Goal: Transaction & Acquisition: Book appointment/travel/reservation

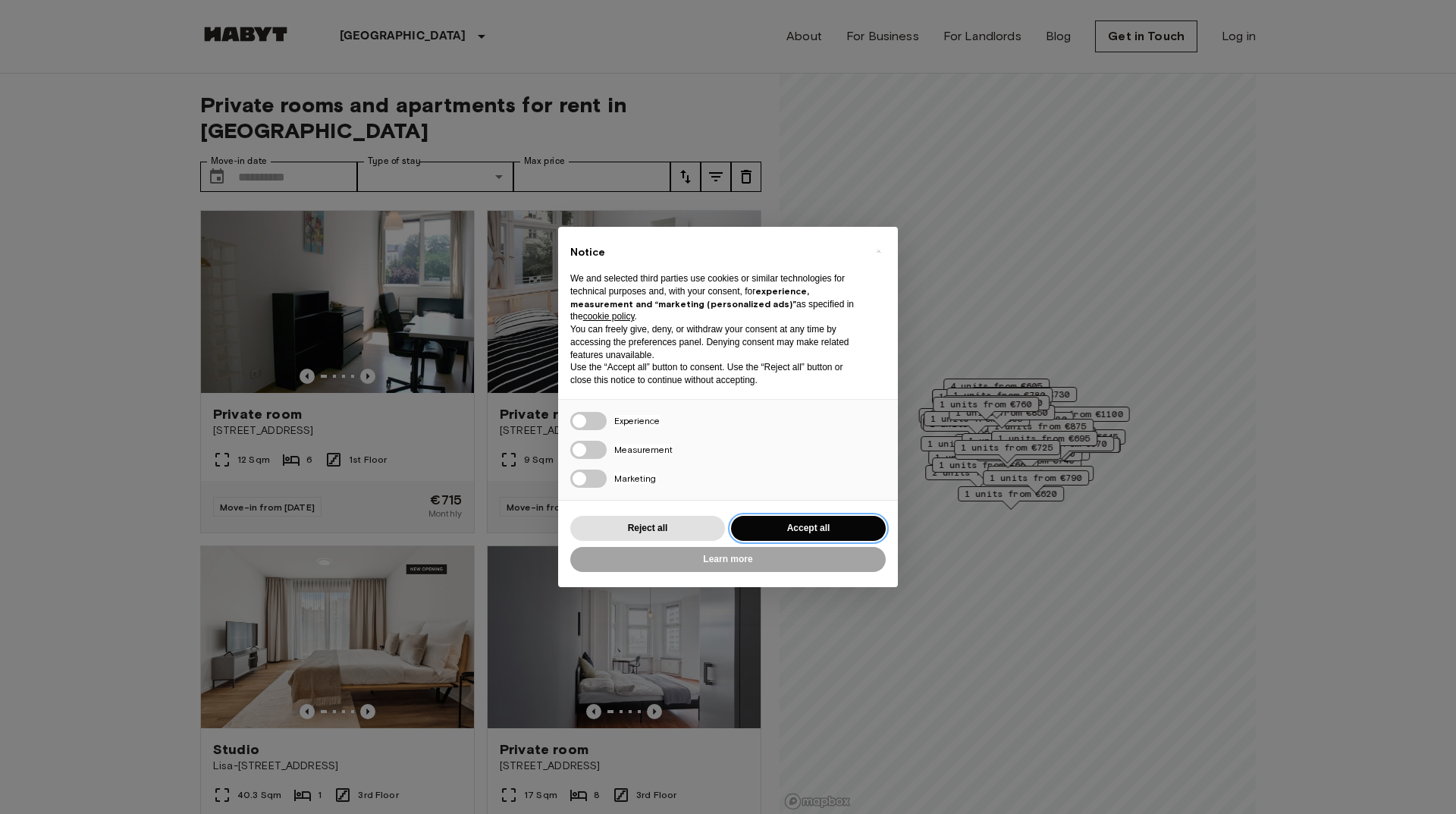
click at [799, 528] on button "Accept all" at bounding box center [808, 528] width 155 height 25
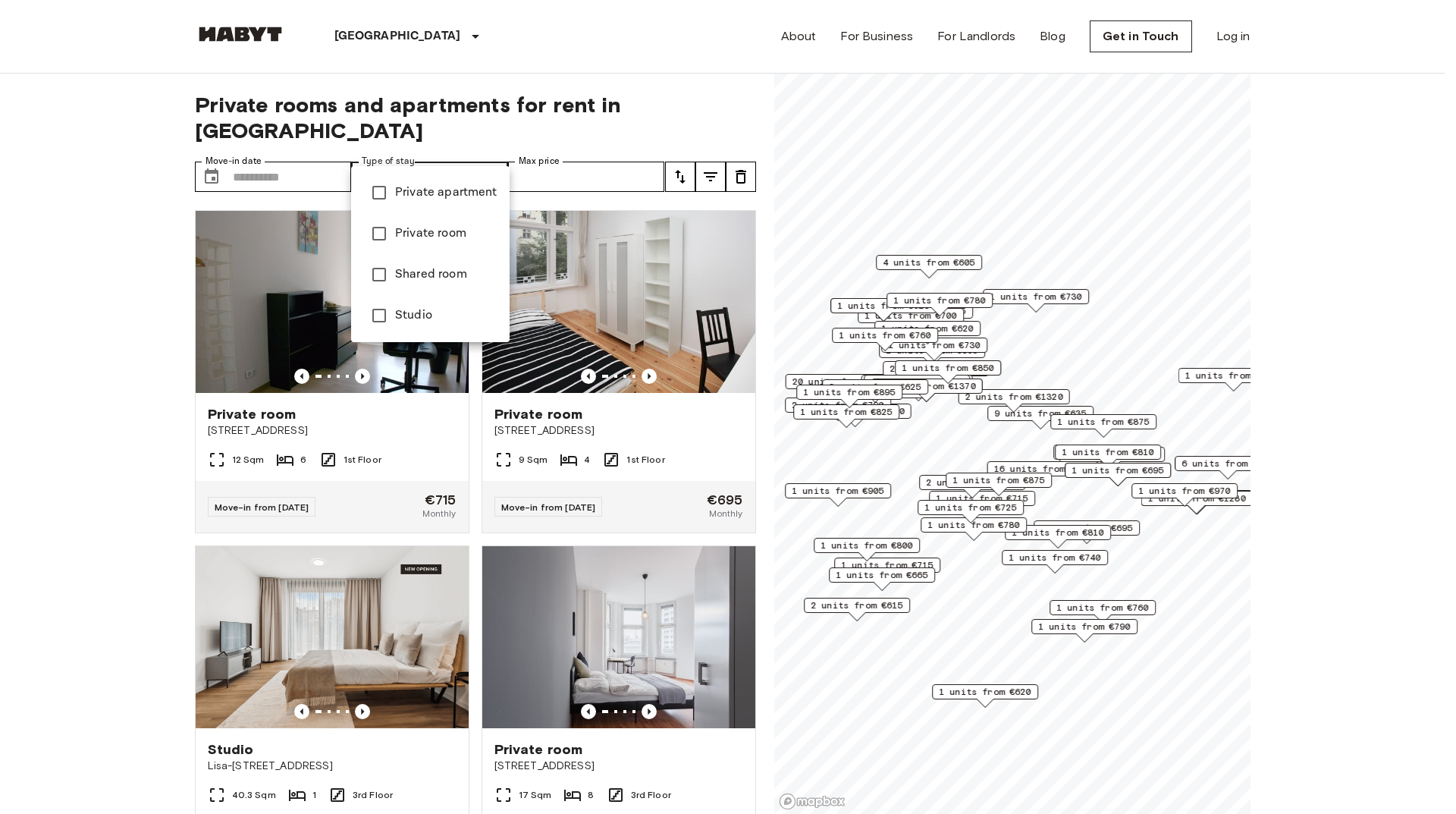
click at [290, 153] on div at bounding box center [728, 407] width 1456 height 814
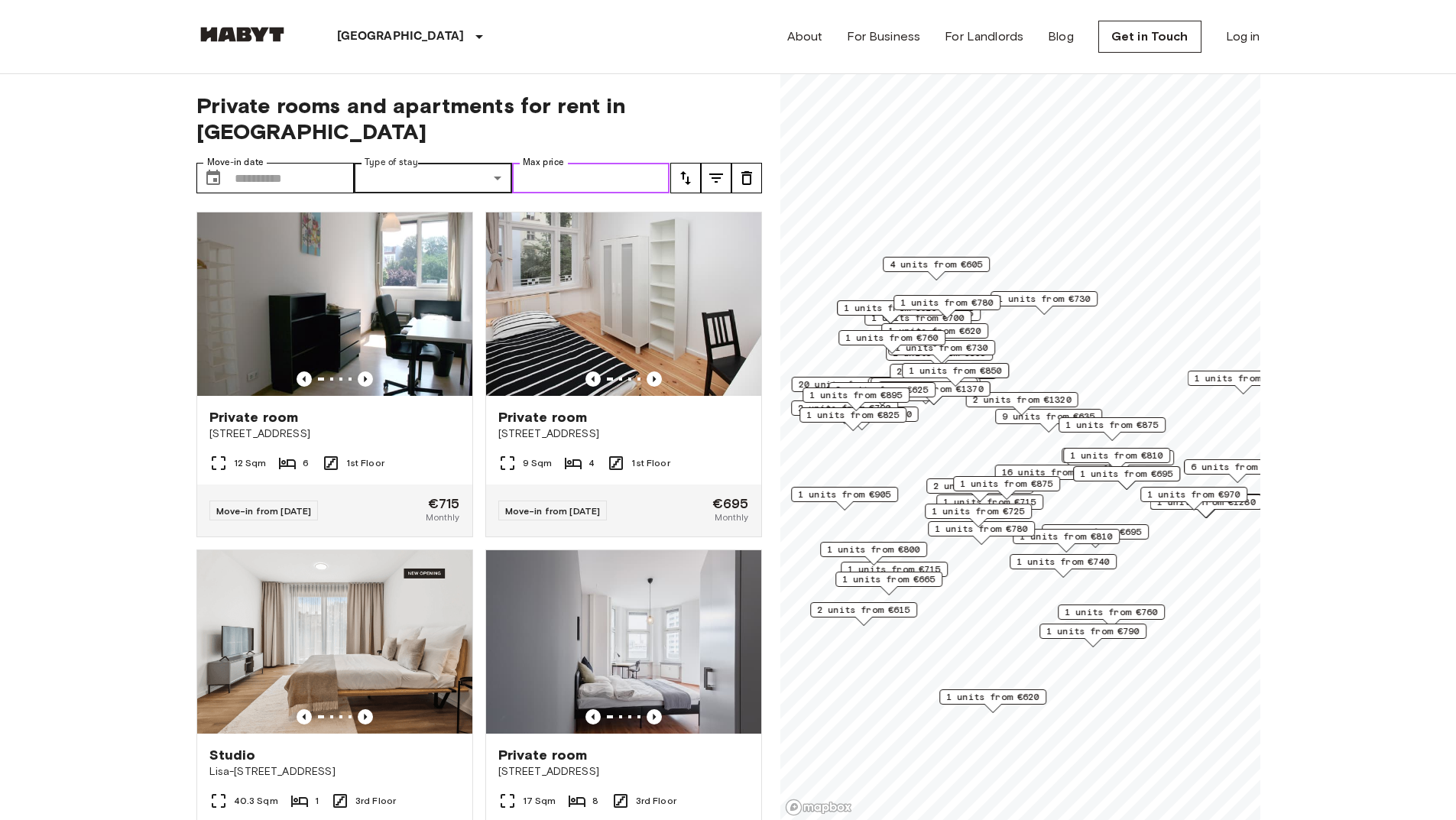
click at [551, 163] on input "Max price" at bounding box center [591, 178] width 159 height 30
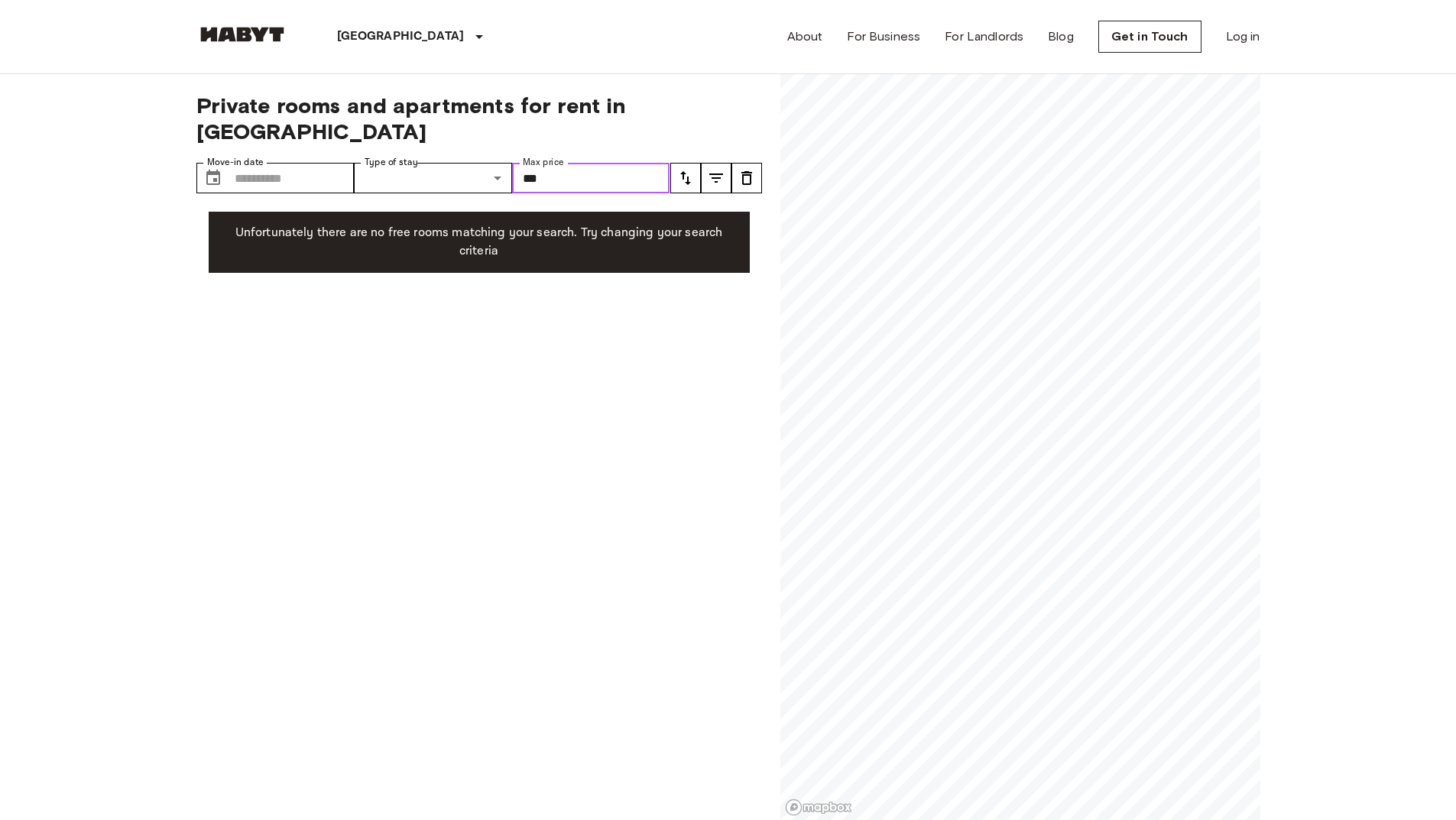
click at [567, 163] on input "***" at bounding box center [591, 178] width 159 height 30
type input "*"
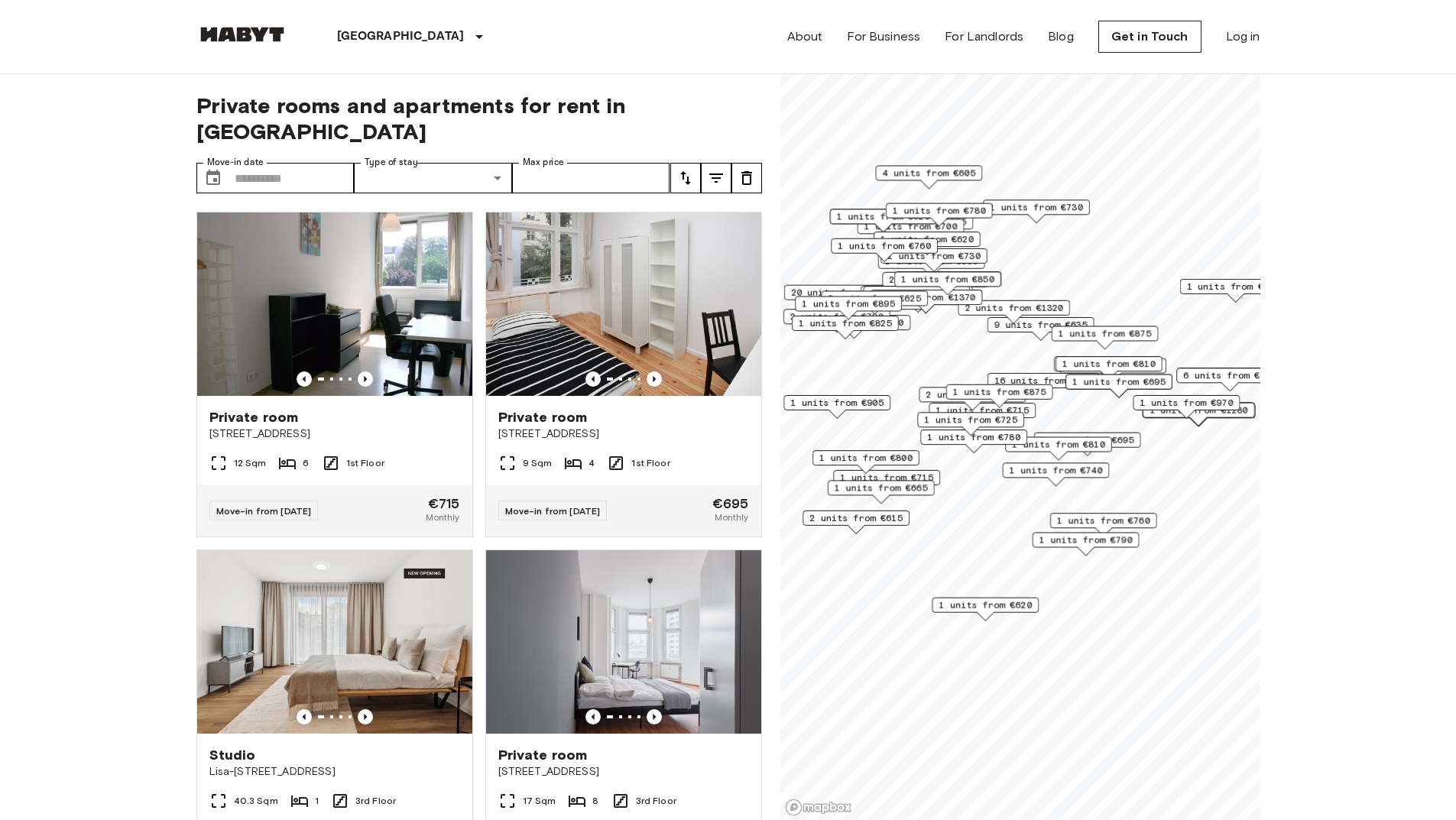
drag, startPoint x: 1062, startPoint y: 534, endPoint x: 1055, endPoint y: 439, distance: 95.3
click at [1055, 439] on span "1 units from €810" at bounding box center [1058, 445] width 93 height 14
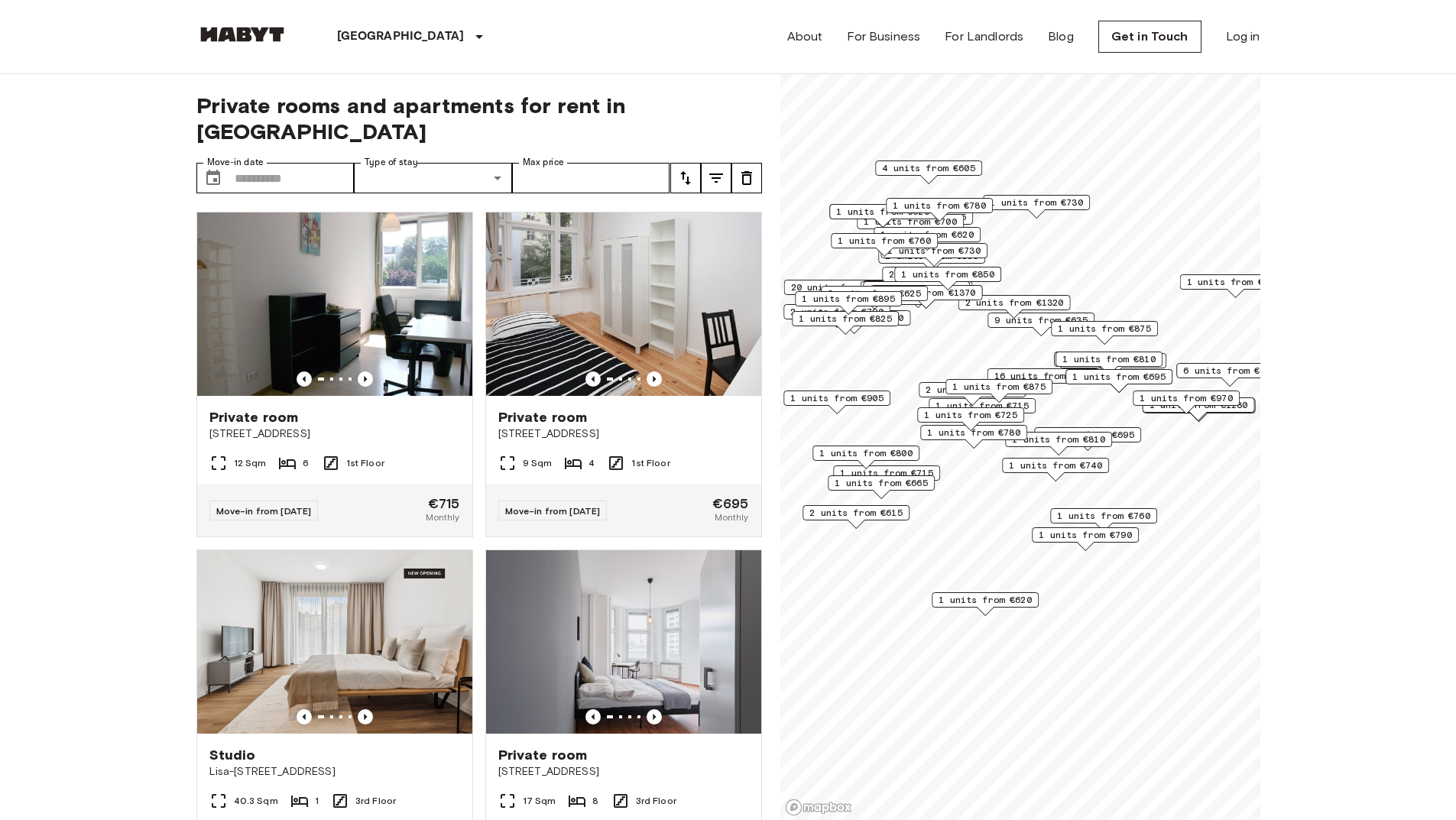
click at [1005, 399] on div "Map marker" at bounding box center [999, 398] width 17 height 8
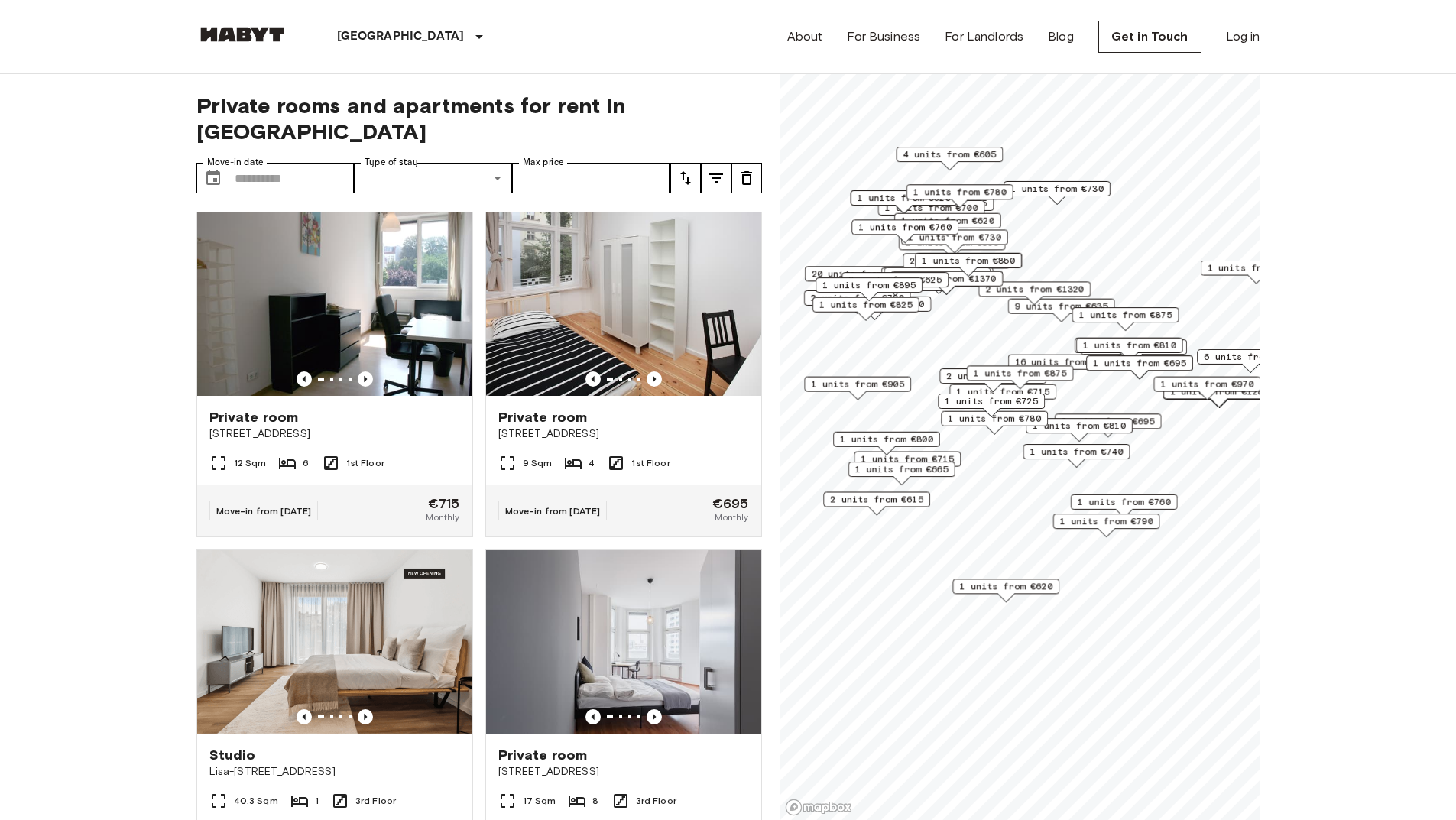
drag, startPoint x: 1050, startPoint y: 467, endPoint x: 1040, endPoint y: 366, distance: 101.5
click at [1040, 366] on span "1 units from €875" at bounding box center [1019, 373] width 93 height 14
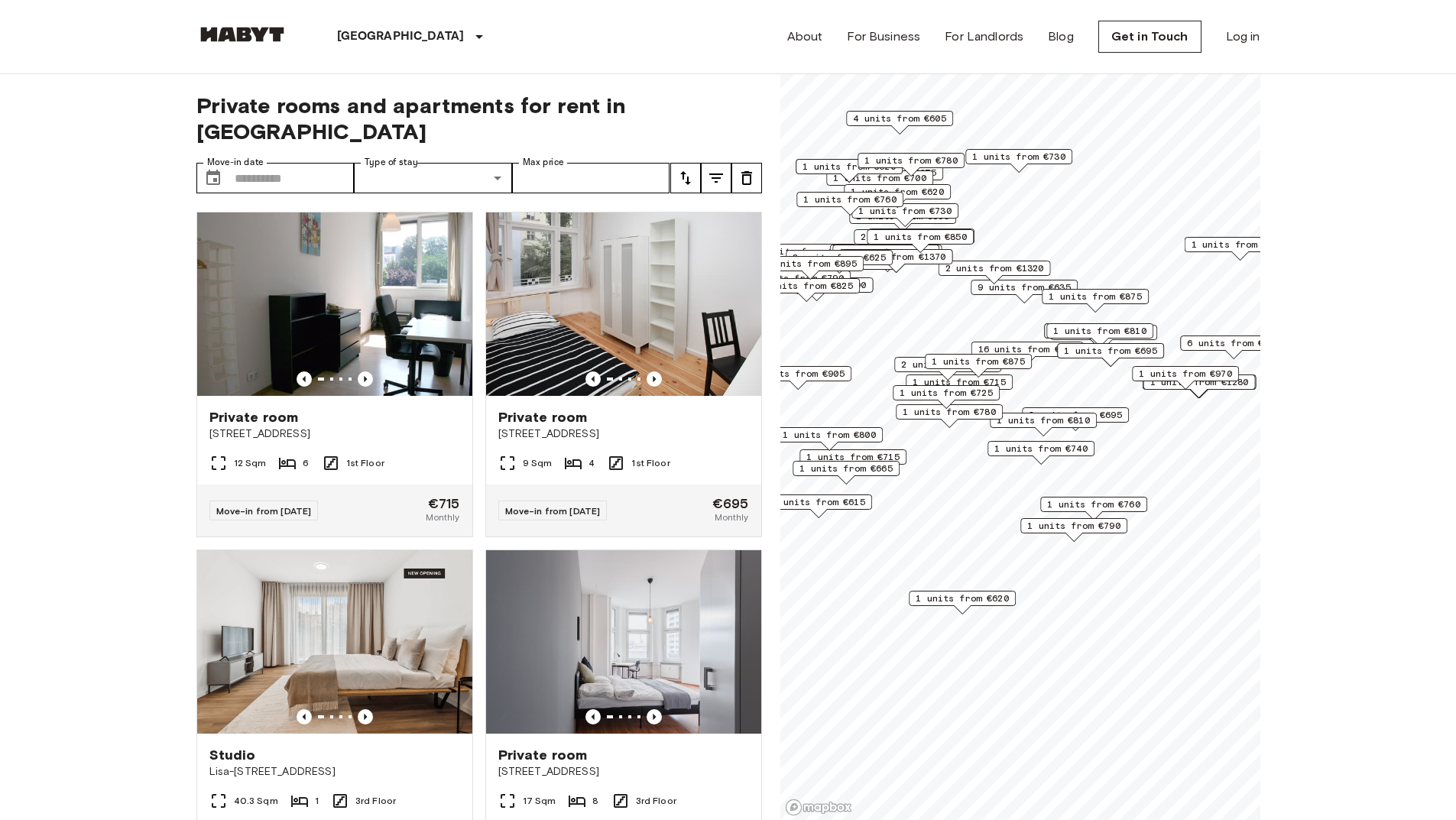
click at [1114, 413] on span "2 units from €695" at bounding box center [1075, 415] width 93 height 14
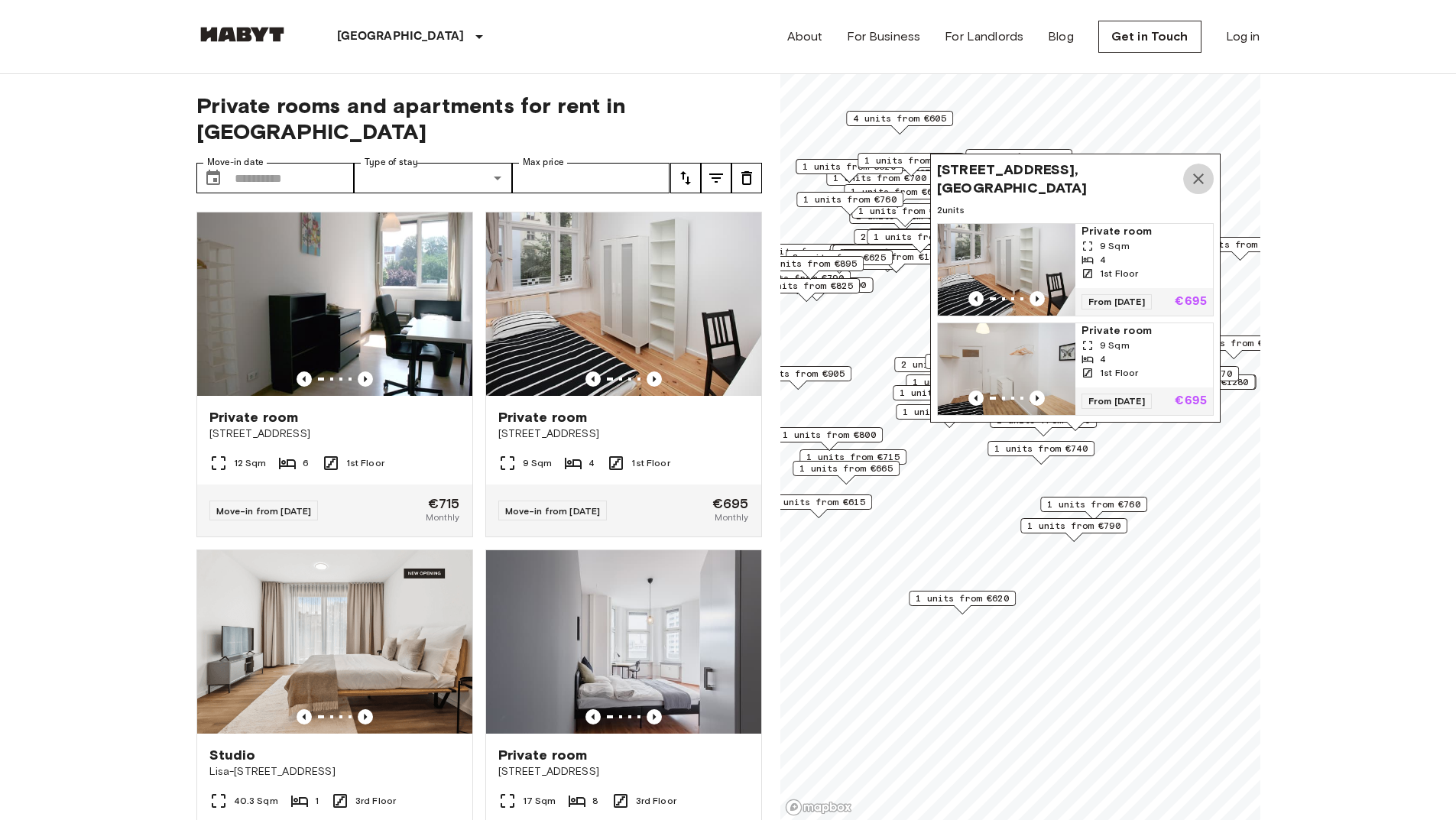
click at [1200, 173] on icon "Map marker" at bounding box center [1199, 179] width 11 height 11
